Goal: Transaction & Acquisition: Purchase product/service

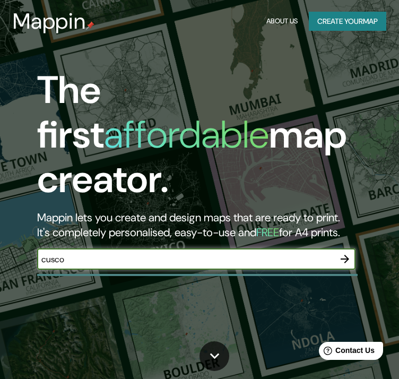
type input "cusco"
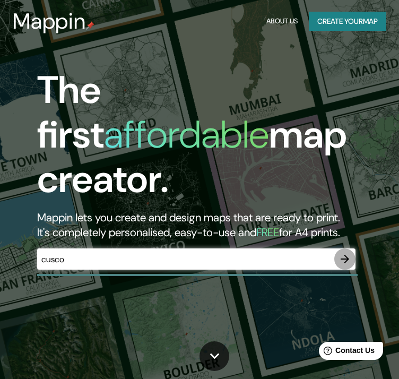
click at [341, 252] on icon "button" at bounding box center [344, 258] width 13 height 13
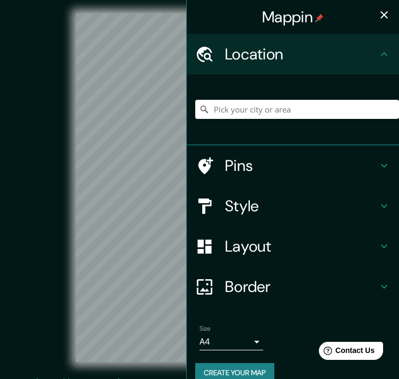
click at [47, 175] on div "© Mapbox © OpenStreetMap Improve this map" at bounding box center [199, 187] width 359 height 341
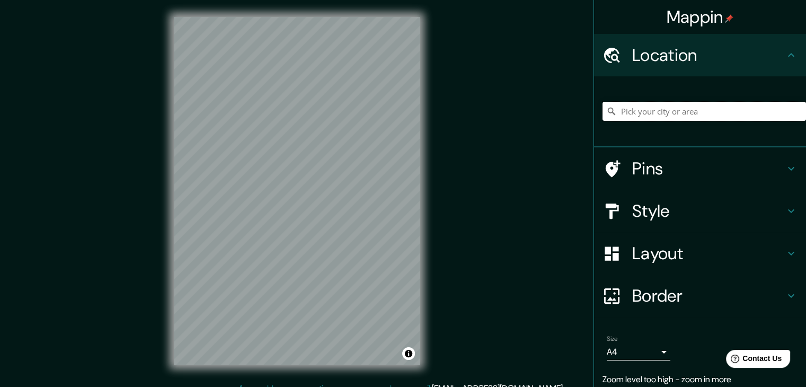
click at [398, 109] on input "Pick your city or area" at bounding box center [705, 111] width 204 height 19
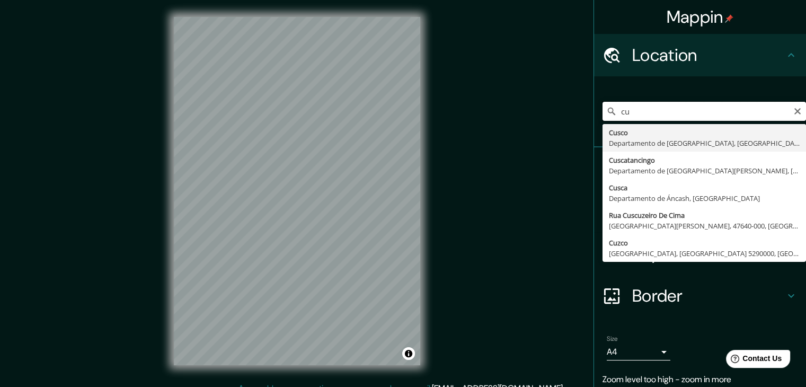
type input "c"
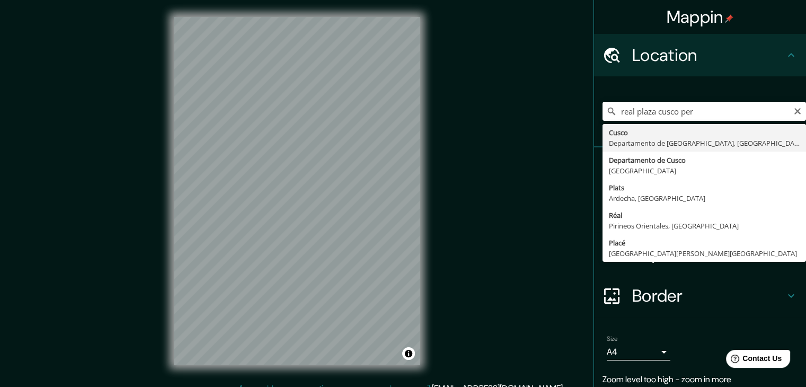
type input "Cusco, [GEOGRAPHIC_DATA], [GEOGRAPHIC_DATA]"
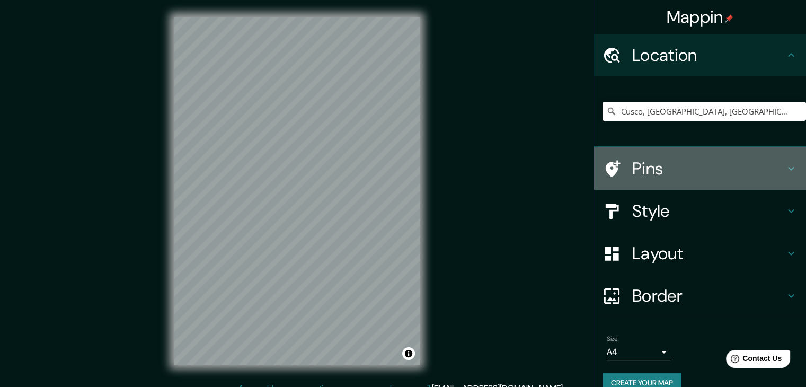
click at [398, 173] on h4 "Pins" at bounding box center [708, 168] width 153 height 21
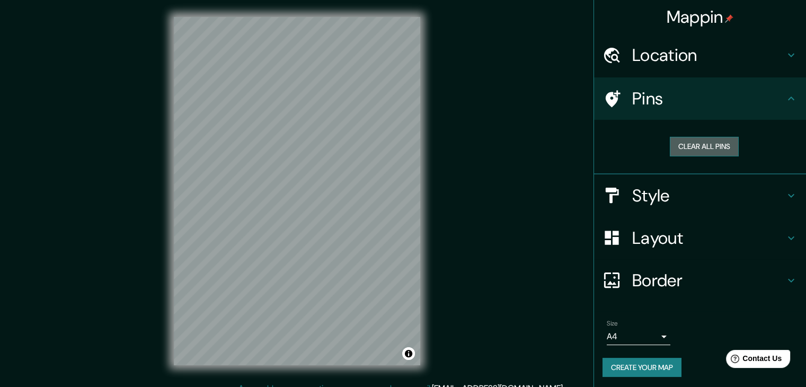
click at [398, 153] on button "Clear all pins" at bounding box center [704, 147] width 69 height 20
click at [398, 203] on h4 "Style" at bounding box center [708, 195] width 153 height 21
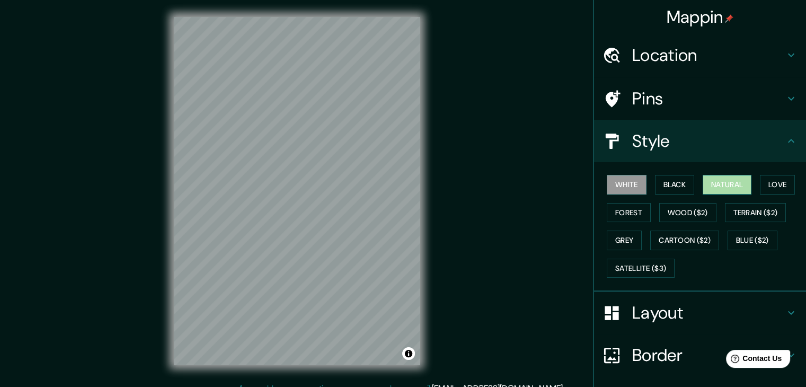
click at [398, 187] on button "Natural" at bounding box center [727, 185] width 49 height 20
click at [398, 187] on button "Love" at bounding box center [777, 185] width 35 height 20
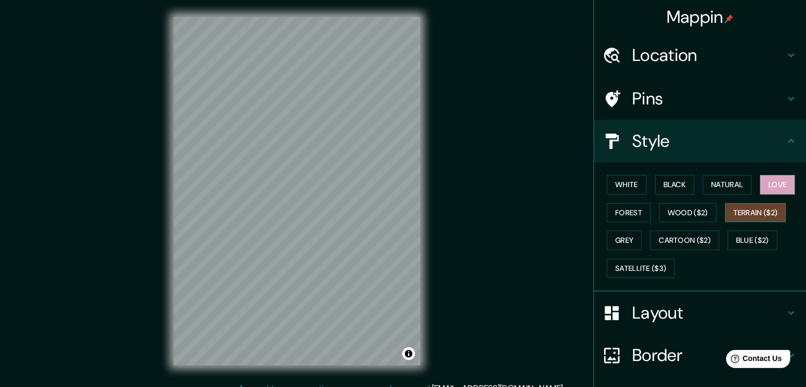
click at [398, 209] on button "Terrain ($2)" at bounding box center [755, 213] width 61 height 20
click at [398, 215] on button "Wood ($2)" at bounding box center [687, 213] width 57 height 20
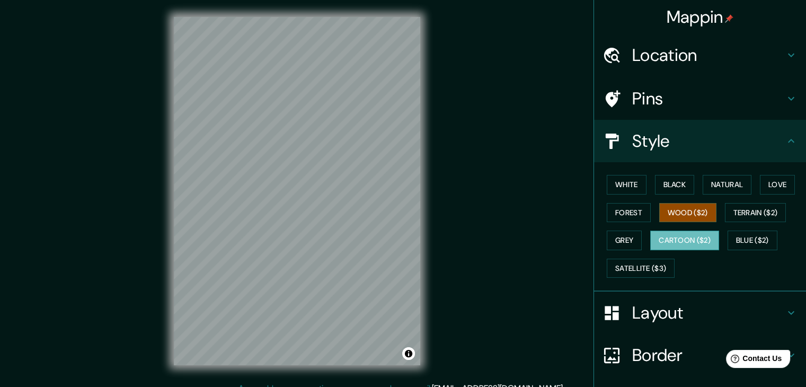
click at [398, 238] on button "Cartoon ($2)" at bounding box center [684, 241] width 69 height 20
click at [398, 237] on button "Grey" at bounding box center [624, 241] width 35 height 20
click at [398, 234] on button "Cartoon ($2)" at bounding box center [684, 241] width 69 height 20
click at [398, 244] on button "Grey" at bounding box center [624, 241] width 35 height 20
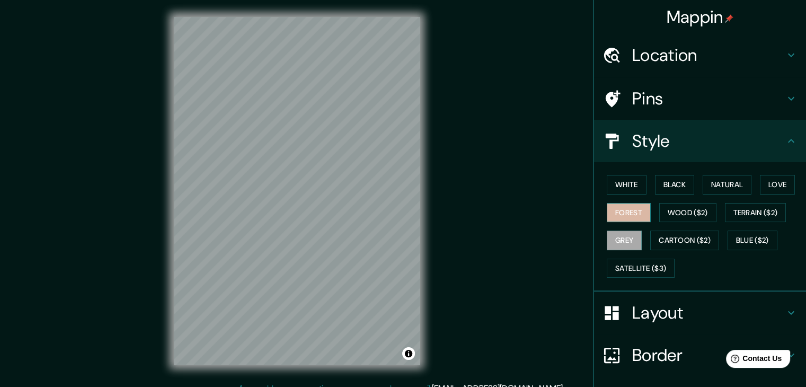
click at [398, 214] on button "Forest" at bounding box center [629, 213] width 44 height 20
click at [398, 181] on button "White" at bounding box center [627, 185] width 40 height 20
click at [398, 178] on button "Black" at bounding box center [675, 185] width 40 height 20
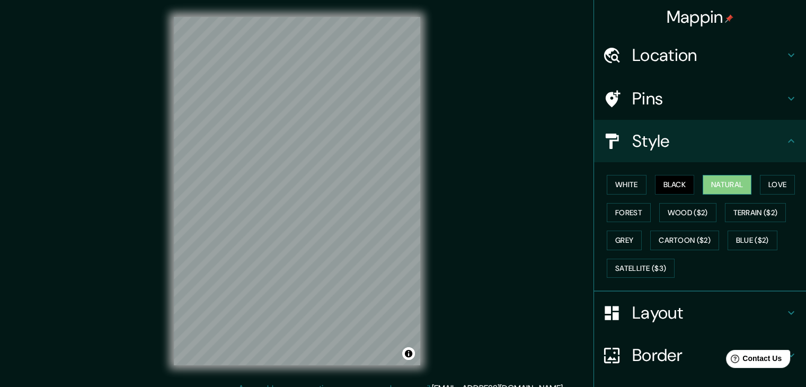
click at [398, 179] on button "Natural" at bounding box center [727, 185] width 49 height 20
click at [398, 305] on h4 "Layout" at bounding box center [708, 312] width 153 height 21
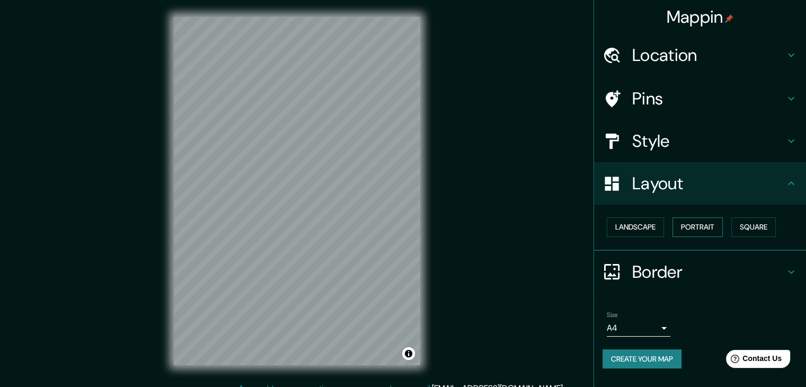
click at [398, 222] on button "Portrait" at bounding box center [698, 227] width 50 height 20
click at [398, 224] on button "Landscape" at bounding box center [635, 227] width 57 height 20
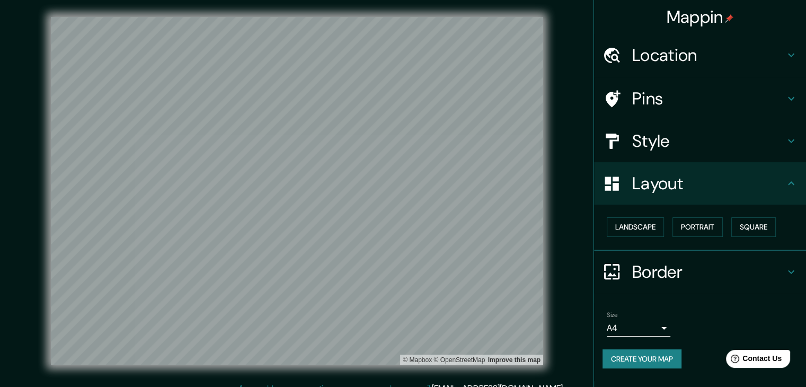
click at [398, 151] on h4 "Style" at bounding box center [708, 140] width 153 height 21
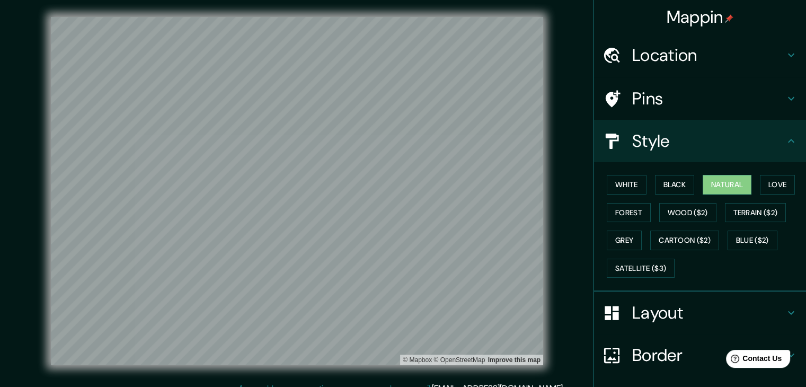
click at [398, 103] on h4 "Pins" at bounding box center [708, 98] width 153 height 21
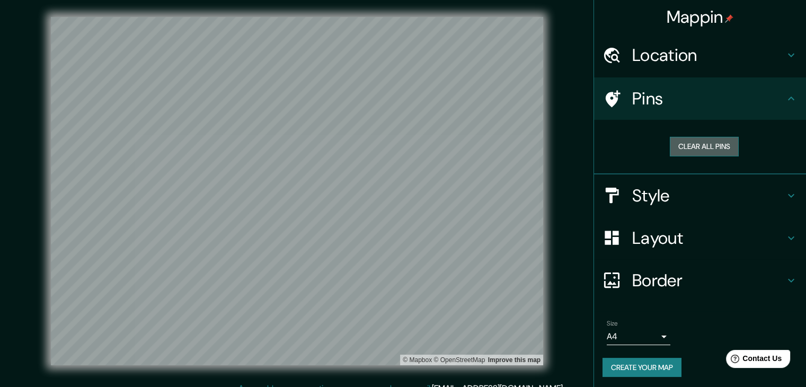
click at [398, 147] on button "Clear all pins" at bounding box center [704, 147] width 69 height 20
click at [398, 143] on button "Clear all pins" at bounding box center [704, 147] width 69 height 20
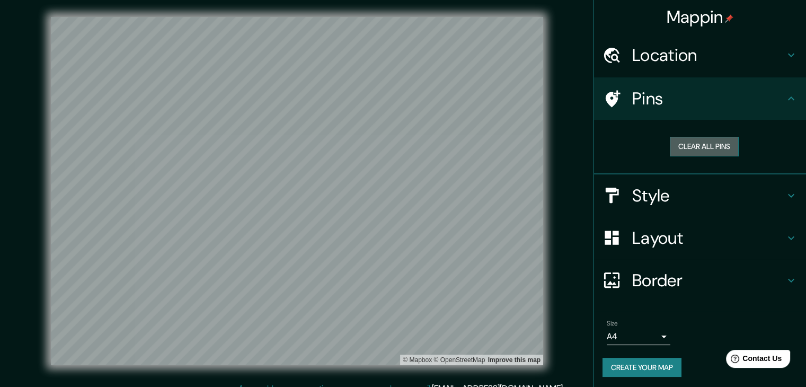
click at [398, 143] on button "Clear all pins" at bounding box center [704, 147] width 69 height 20
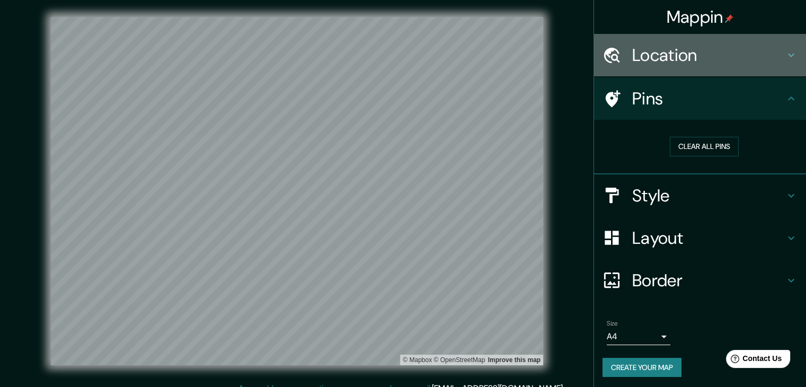
click at [398, 56] on h4 "Location" at bounding box center [708, 55] width 153 height 21
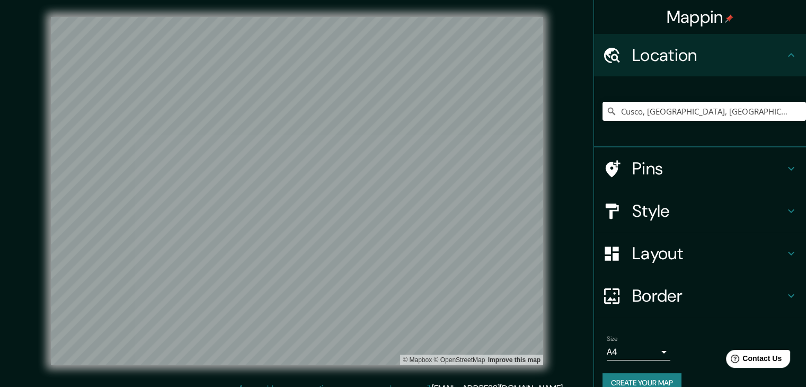
click at [398, 171] on h4 "Pins" at bounding box center [708, 168] width 153 height 21
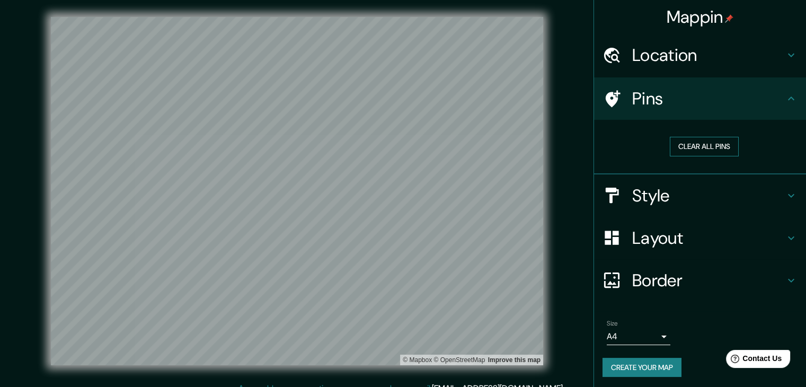
click at [398, 148] on button "Clear all pins" at bounding box center [704, 147] width 69 height 20
click at [323, 224] on div at bounding box center [320, 221] width 8 height 8
click at [323, 220] on div at bounding box center [320, 221] width 8 height 8
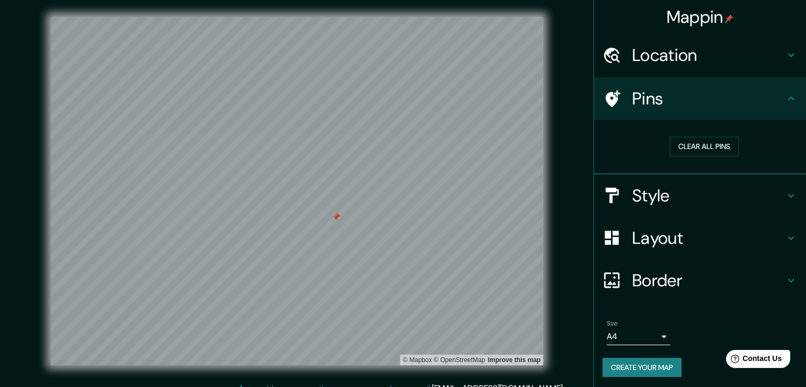
drag, startPoint x: 332, startPoint y: 222, endPoint x: 339, endPoint y: 217, distance: 8.8
click at [339, 217] on div at bounding box center [336, 217] width 8 height 8
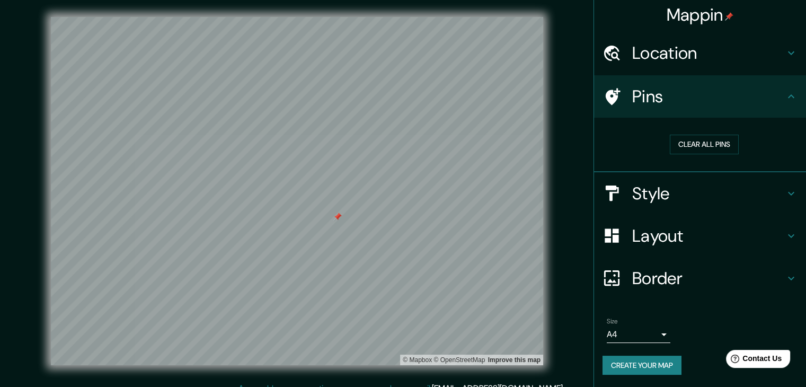
click at [398, 196] on h4 "Style" at bounding box center [708, 193] width 153 height 21
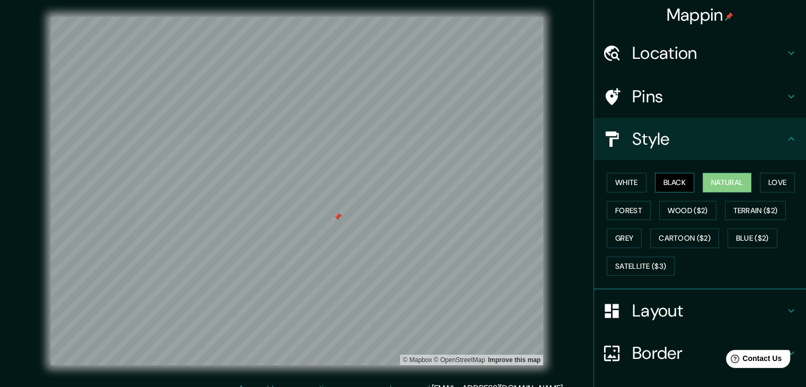
click at [398, 187] on button "Black" at bounding box center [675, 183] width 40 height 20
click at [398, 181] on button "White" at bounding box center [627, 183] width 40 height 20
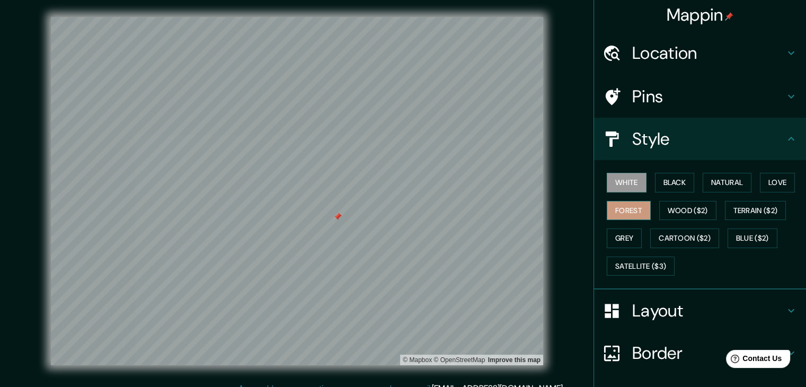
click at [398, 211] on button "Forest" at bounding box center [629, 211] width 44 height 20
click at [398, 238] on button "Grey" at bounding box center [624, 238] width 35 height 20
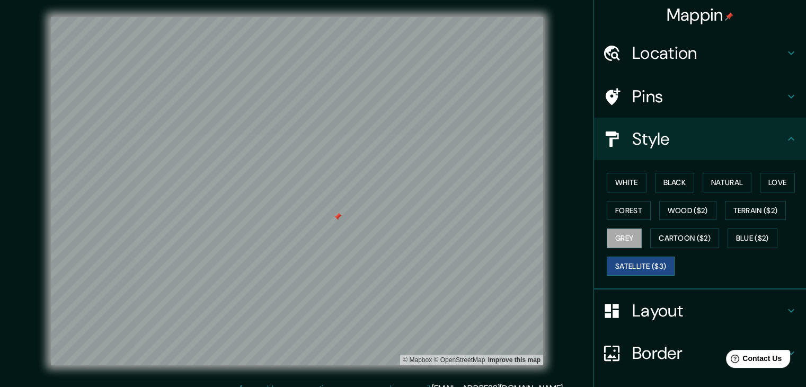
click at [398, 264] on button "Satellite ($3)" at bounding box center [641, 267] width 68 height 20
click at [398, 241] on button "Cartoon ($2)" at bounding box center [684, 238] width 69 height 20
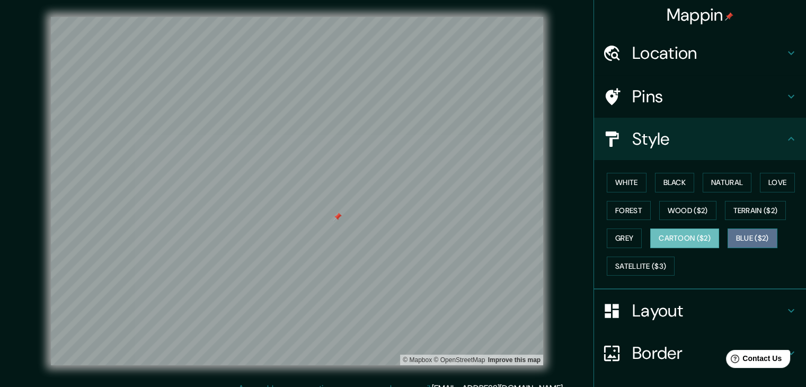
click at [398, 234] on button "Blue ($2)" at bounding box center [753, 238] width 50 height 20
